Goal: Transaction & Acquisition: Purchase product/service

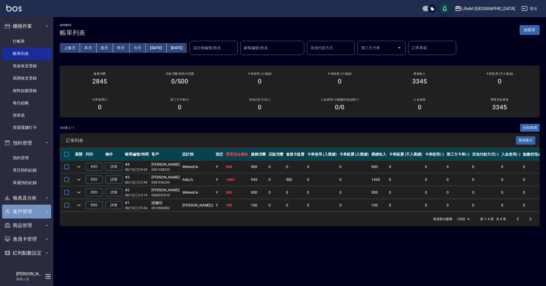
click at [34, 210] on button "客戶管理" at bounding box center [26, 211] width 49 height 14
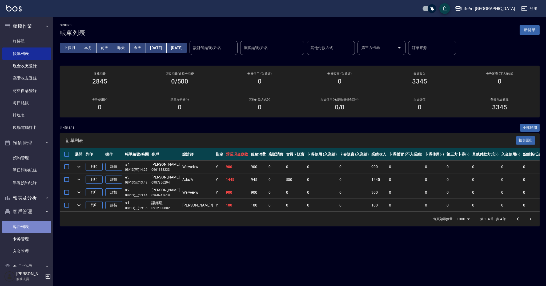
click at [28, 225] on link "客戶列表" at bounding box center [26, 226] width 49 height 12
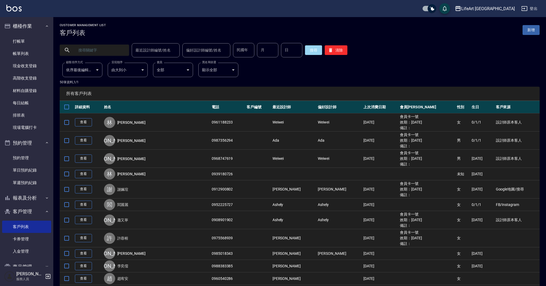
click at [110, 51] on input "text" at bounding box center [100, 50] width 50 height 14
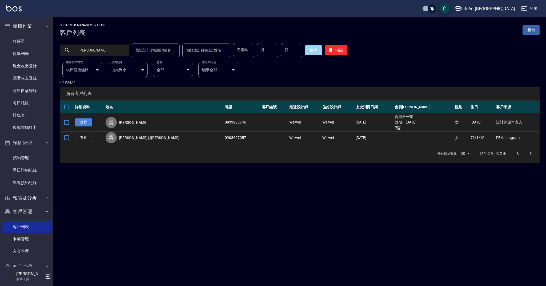
type input "[PERSON_NAME]"
click at [89, 123] on link "查看" at bounding box center [83, 122] width 17 height 8
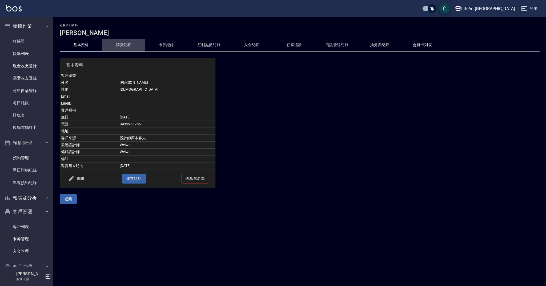
click at [125, 43] on button "消費記錄" at bounding box center [123, 45] width 43 height 13
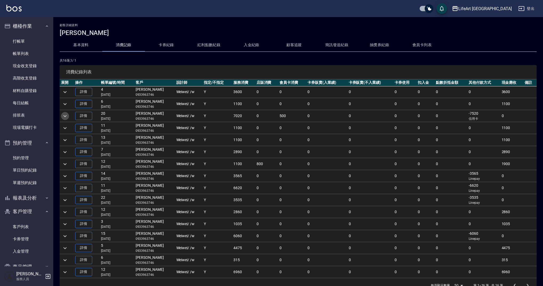
click at [64, 115] on icon "expand row" at bounding box center [65, 116] width 6 height 6
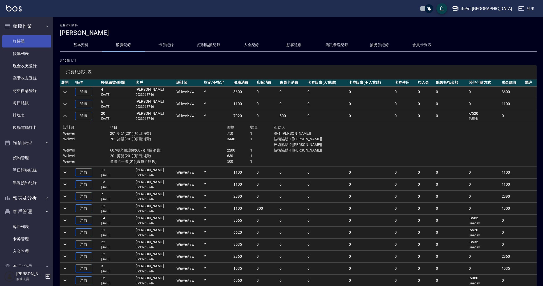
click at [31, 39] on link "打帳單" at bounding box center [26, 41] width 49 height 12
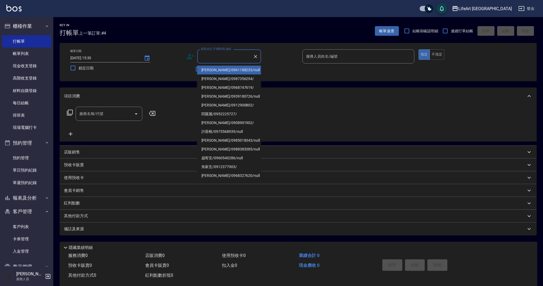
click at [215, 54] on input "顧客姓名/手機號碼/編號" at bounding box center [225, 56] width 51 height 9
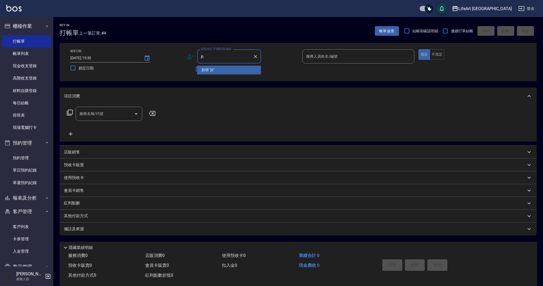
type input "j"
click at [212, 71] on li "[PERSON_NAME]/0933963746/" at bounding box center [229, 70] width 64 height 9
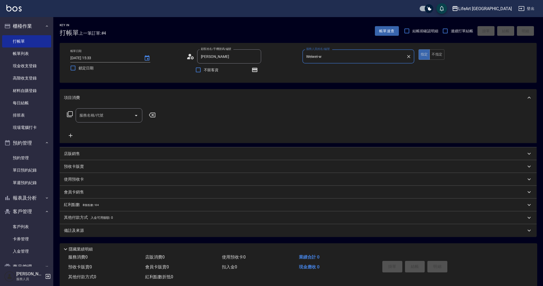
type input "[PERSON_NAME]/0933963746/"
type input "Weiwei-w"
click at [85, 116] on input "服務名稱/代號" at bounding box center [105, 115] width 54 height 9
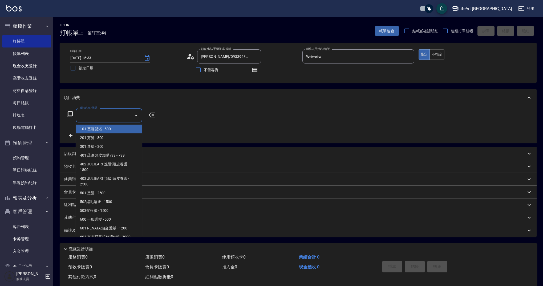
click at [92, 129] on span "101 基礎髮浴 - 500" at bounding box center [109, 128] width 67 height 9
type input "101 基礎髮浴 (101)"
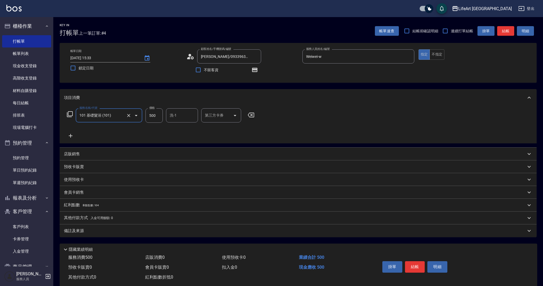
click at [71, 134] on icon at bounding box center [71, 136] width 4 height 4
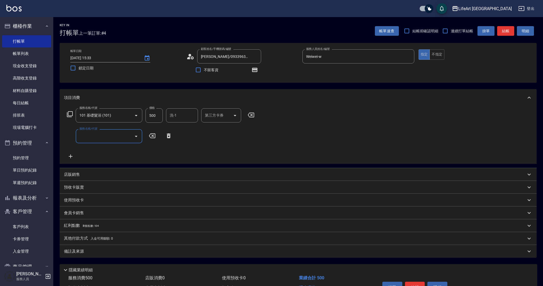
click at [93, 137] on input "服務名稱/代號" at bounding box center [105, 135] width 54 height 9
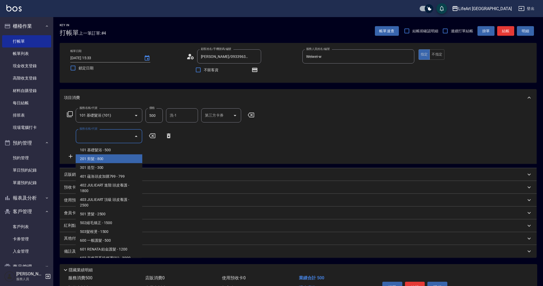
click at [94, 155] on span "201 剪髮 - 800" at bounding box center [109, 158] width 67 height 9
type input "201 剪髮(201)"
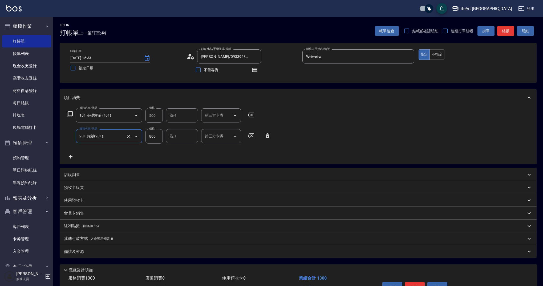
click at [72, 156] on icon at bounding box center [71, 157] width 4 height 4
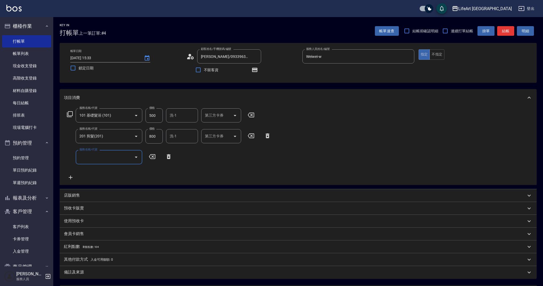
click at [90, 158] on input "服務名稱/代號" at bounding box center [105, 156] width 54 height 9
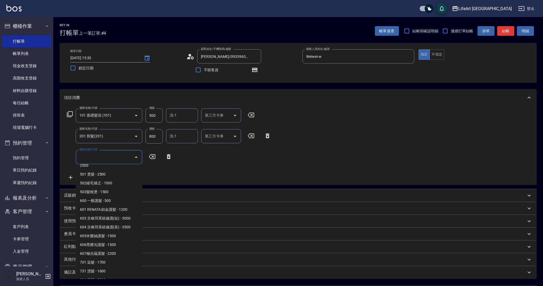
scroll to position [68, 0]
click at [95, 246] on span "607極光蘊護髮 - 2200" at bounding box center [109, 245] width 67 height 9
type input "607極光蘊護髮(607)"
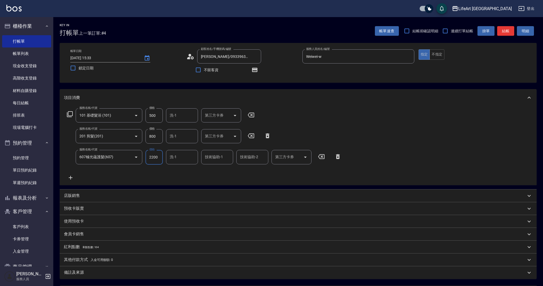
drag, startPoint x: 160, startPoint y: 136, endPoint x: 143, endPoint y: 136, distance: 16.5
click at [143, 136] on div "服務名稱/代號 201 剪髮(201) 服務名稱/代號 價格 800 價格 洗-1 洗-1 第三方卡券 第三方卡券" at bounding box center [169, 136] width 210 height 14
drag, startPoint x: 153, startPoint y: 136, endPoint x: 161, endPoint y: 135, distance: 8.4
click at [161, 135] on input "800" at bounding box center [154, 136] width 17 height 14
drag, startPoint x: 147, startPoint y: 135, endPoint x: 142, endPoint y: 135, distance: 4.5
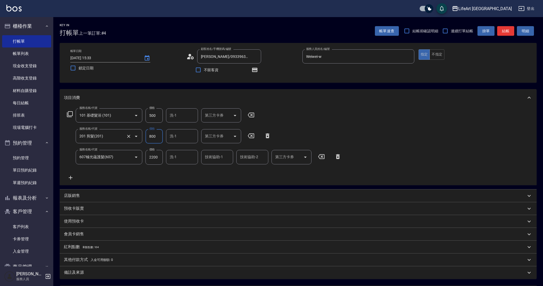
click at [142, 135] on div "服務名稱/代號 201 剪髮(201) 服務名稱/代號 價格 800 價格 洗-1 洗-1 第三方卡券 第三方卡券" at bounding box center [169, 136] width 210 height 14
type input "750"
drag, startPoint x: 159, startPoint y: 116, endPoint x: 142, endPoint y: 115, distance: 16.5
click at [142, 115] on div "服務名稱/代號 101 基礎髮浴 (101) 服務名稱/代號 價格 500 價格 洗-1 洗-1 第三方卡券 第三方卡券" at bounding box center [161, 115] width 194 height 14
type input "350"
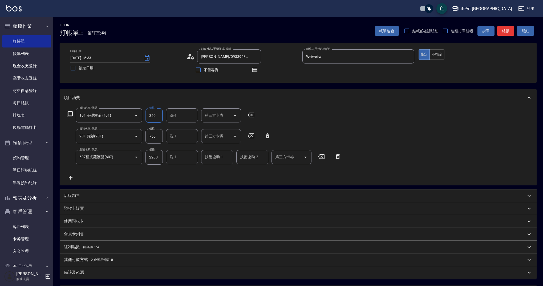
click at [173, 118] on input "洗-1" at bounding box center [181, 115] width 27 height 9
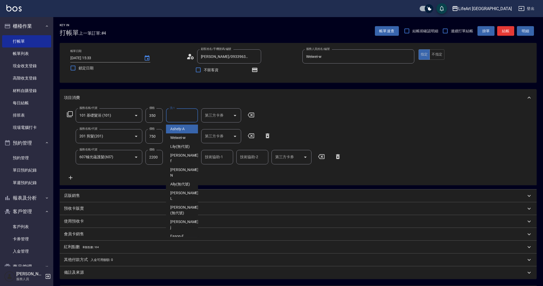
click at [180, 130] on span "Ashely -A" at bounding box center [177, 129] width 14 height 6
click at [180, 115] on input "Ashely-A" at bounding box center [177, 115] width 19 height 9
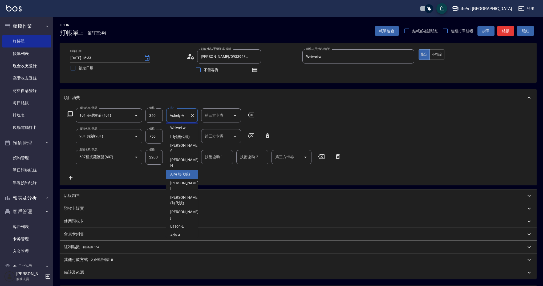
drag, startPoint x: 181, startPoint y: 164, endPoint x: 184, endPoint y: 163, distance: 3.3
click at [181, 171] on span "Ally (無代號)" at bounding box center [180, 174] width 20 height 6
type input "Ally(無代號)"
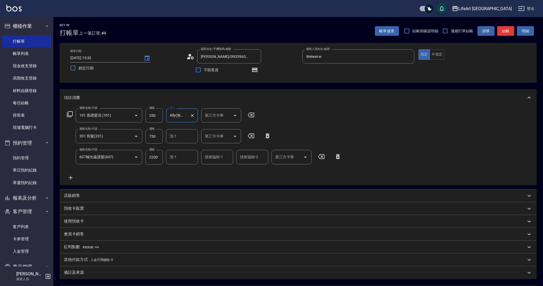
click at [178, 138] on input "洗-1" at bounding box center [181, 135] width 27 height 9
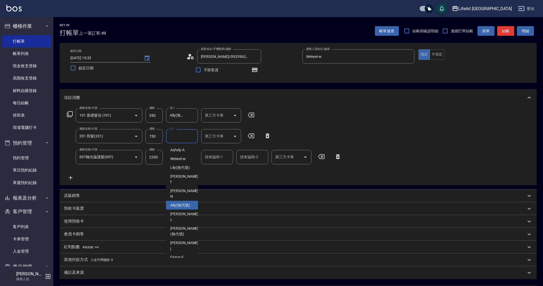
click at [179, 202] on span "Ally (無代號)" at bounding box center [180, 205] width 20 height 6
type input "Ally(無代號)"
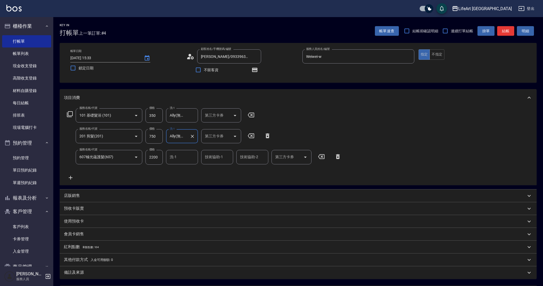
click at [178, 159] on input "洗-1" at bounding box center [181, 156] width 27 height 9
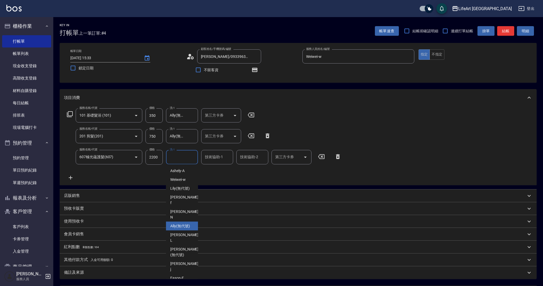
click at [180, 223] on span "Ally (無代號)" at bounding box center [180, 226] width 20 height 6
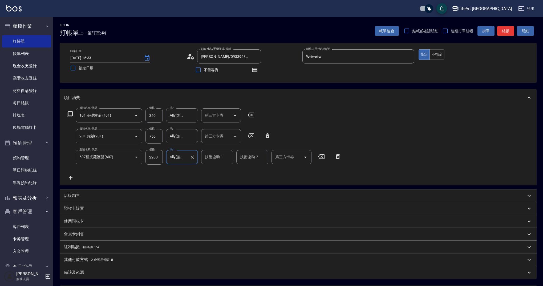
type input "Ally(無代號)"
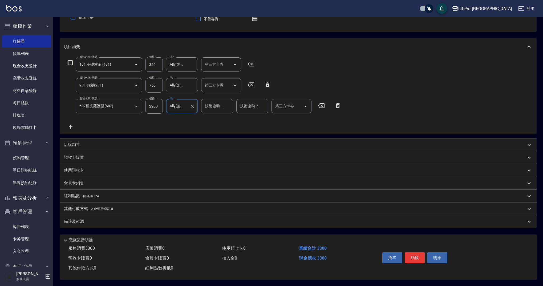
click at [76, 144] on p "店販銷售" at bounding box center [72, 145] width 16 height 6
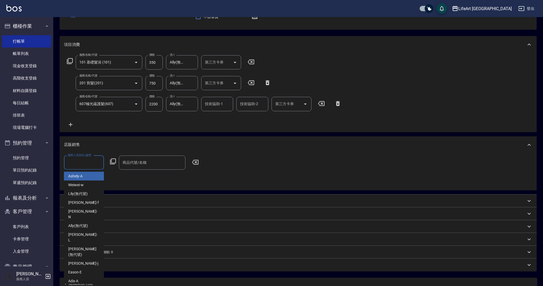
click at [76, 163] on input "服務人員姓名/編號" at bounding box center [83, 162] width 35 height 9
click at [80, 185] on span "Weiwei -w" at bounding box center [75, 185] width 15 height 6
type input "Weiwei-w"
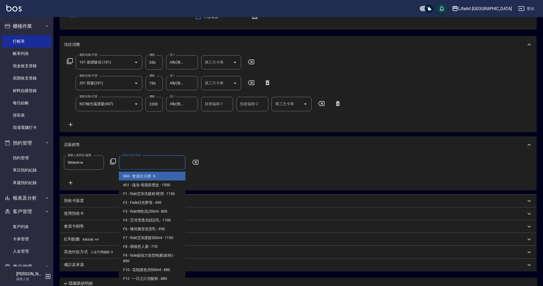
click at [134, 160] on input "商品代號/名稱" at bounding box center [152, 162] width 62 height 9
click at [149, 178] on span "006 - 會員生日禮 - 0" at bounding box center [152, 176] width 67 height 9
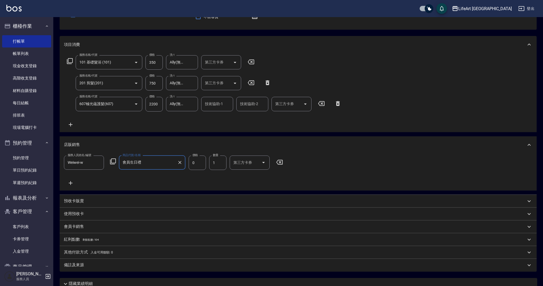
type input "會員生日禮"
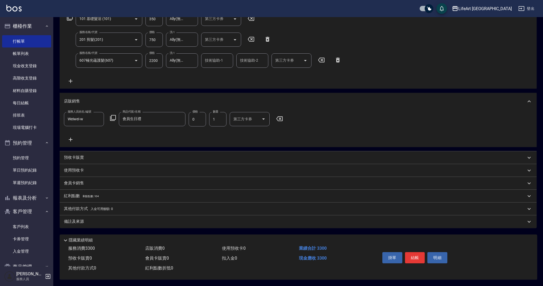
click at [70, 193] on p "紅利點數 剩餘點數: 104" at bounding box center [81, 196] width 35 height 6
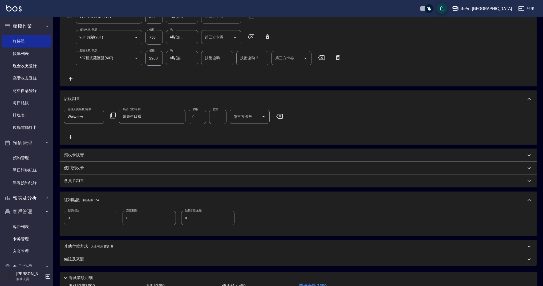
click at [67, 218] on input "0" at bounding box center [90, 218] width 53 height 14
drag, startPoint x: 73, startPoint y: 215, endPoint x: 66, endPoint y: 215, distance: 6.4
click at [66, 215] on input "0" at bounding box center [90, 218] width 53 height 14
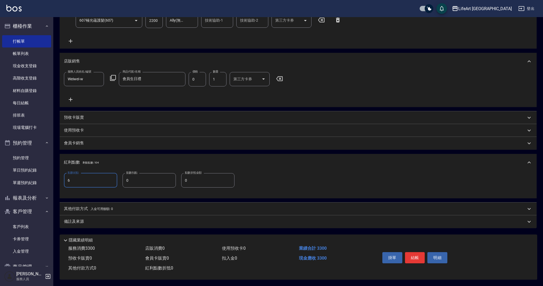
type input "6"
click at [91, 207] on span "入金可用餘額: 0" at bounding box center [102, 209] width 23 height 4
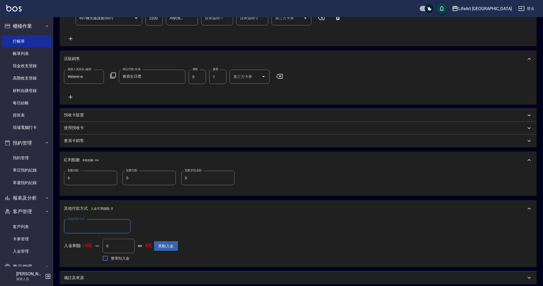
click at [71, 226] on input "其他付款方式" at bounding box center [97, 225] width 62 height 9
click at [83, 247] on span "Linepay" at bounding box center [97, 248] width 67 height 9
type input "Linepay"
drag, startPoint x: 144, startPoint y: 229, endPoint x: 130, endPoint y: 227, distance: 13.8
click at [130, 227] on div "其他付款方式 Linepay 其他付款方式 Linepay金額 0 Linepay金額" at bounding box center [121, 226] width 114 height 14
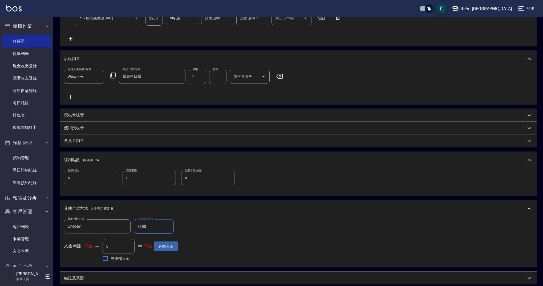
scroll to position [197, 0]
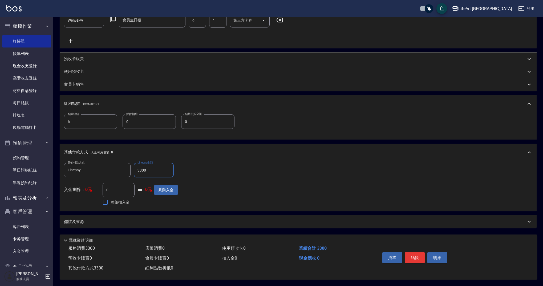
type input "3300"
click at [143, 221] on div "備註及來源" at bounding box center [295, 222] width 462 height 6
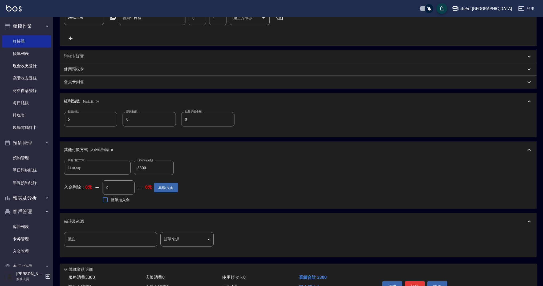
click at [184, 240] on body "LifeArt 蘆洲 登出 櫃檯作業 打帳單 帳單列表 現金收支登錄 高階收支登錄 材料自購登錄 每日結帳 排班表 現場電腦打卡 預約管理 預約管理 單日預約…" at bounding box center [271, 59] width 543 height 512
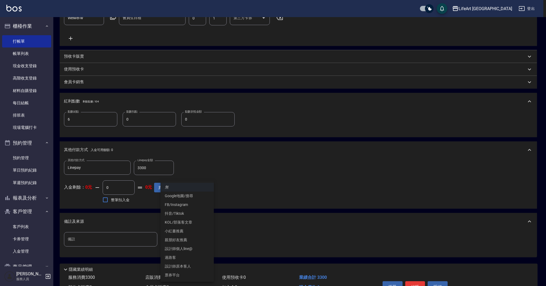
click at [180, 266] on li "設計師原本客人" at bounding box center [186, 266] width 53 height 9
type input "設計師原本客人"
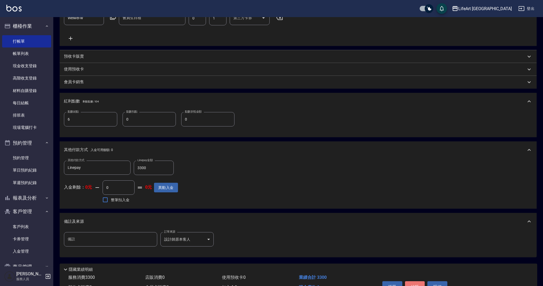
click at [409, 285] on button "結帳" at bounding box center [415, 286] width 20 height 11
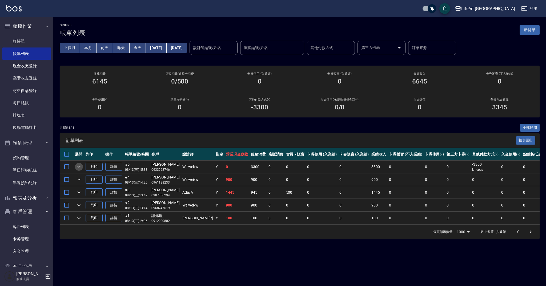
click at [76, 166] on icon "expand row" at bounding box center [79, 166] width 6 height 6
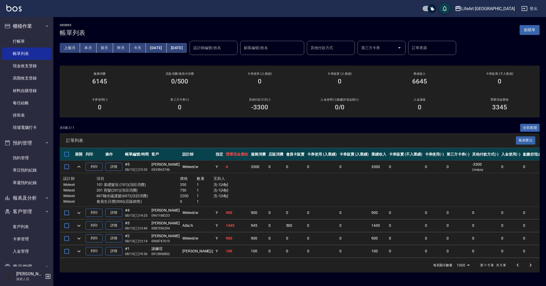
click at [78, 165] on icon "expand row" at bounding box center [79, 166] width 6 height 6
